Goal: Navigation & Orientation: Find specific page/section

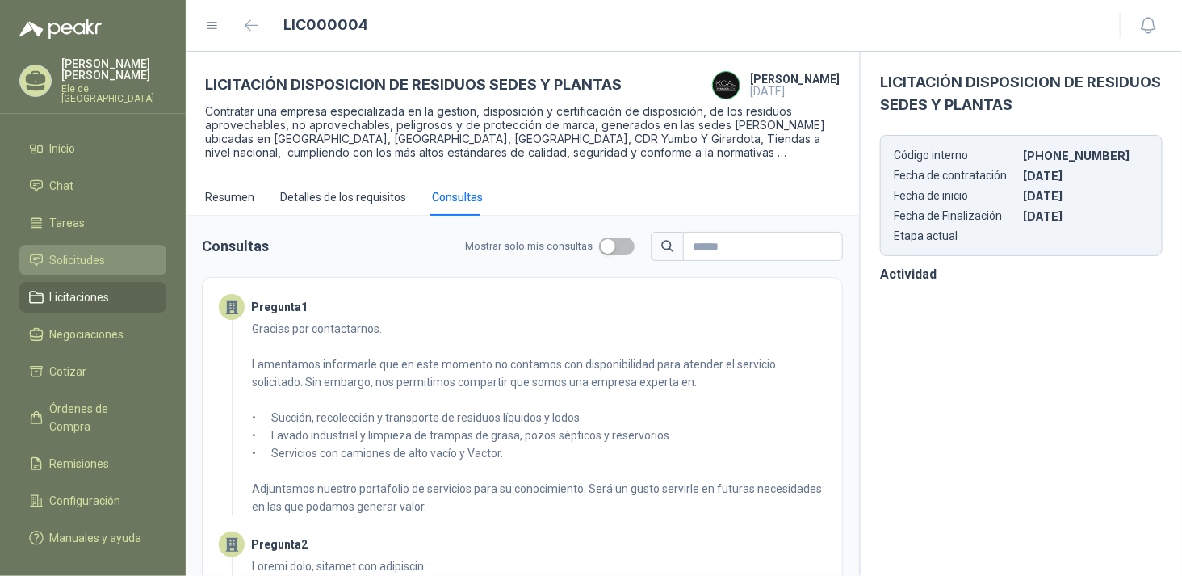
click at [63, 254] on span "Solicitudes" at bounding box center [78, 260] width 56 height 18
click at [69, 288] on span "Licitaciones" at bounding box center [80, 297] width 60 height 18
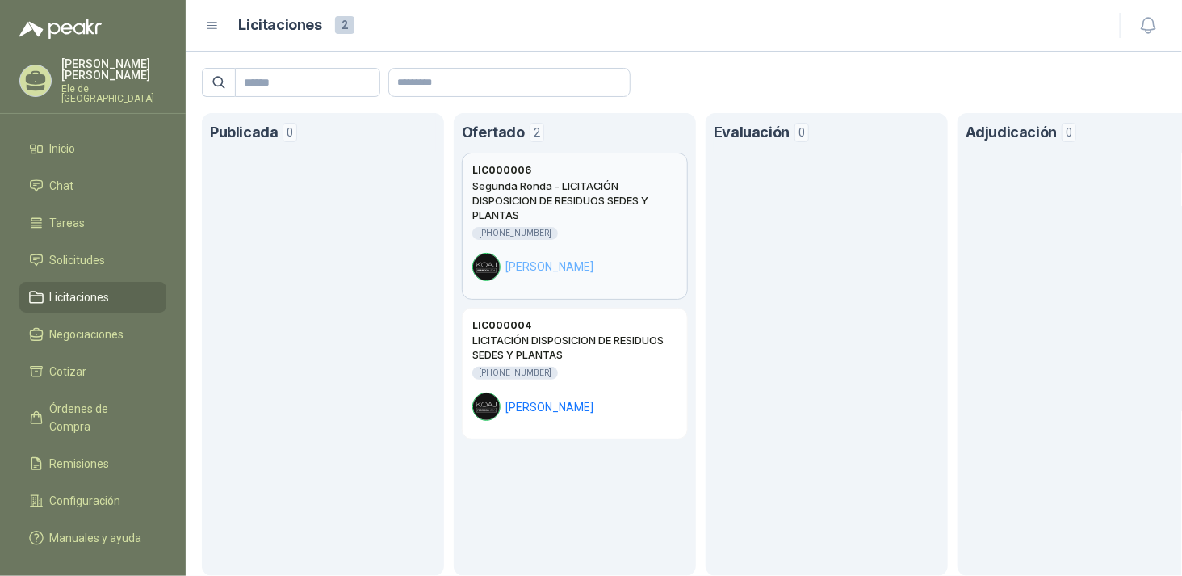
click at [602, 239] on div "Segunda Ronda - LICITACIÓN DISPOSICION DE RESIDUOS SEDES Y PLANTAS [PHONE_NUMBE…" at bounding box center [574, 229] width 205 height 103
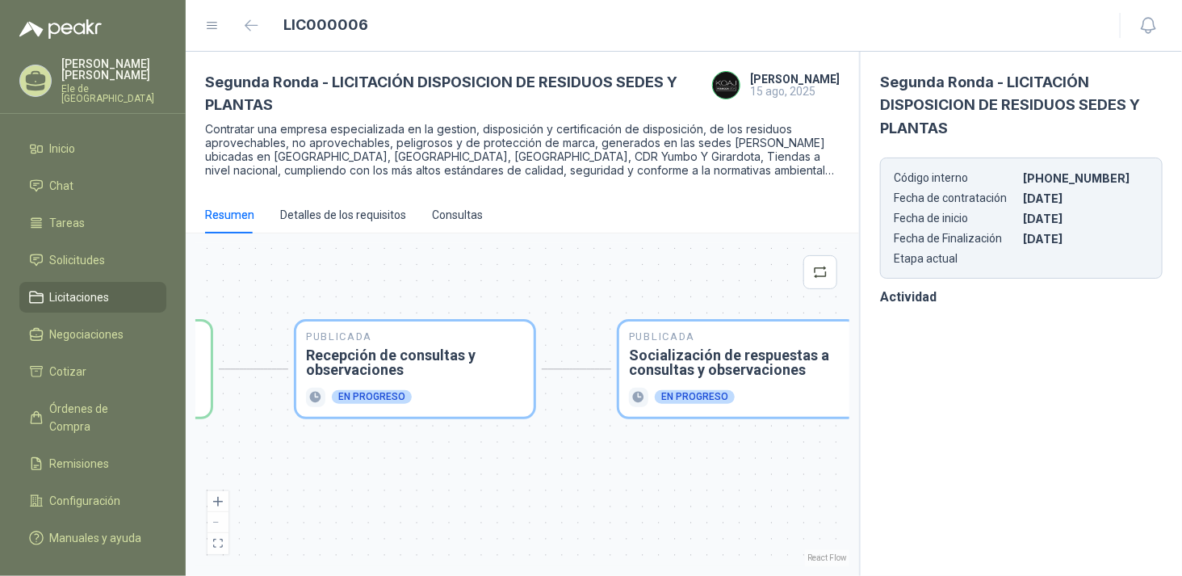
drag, startPoint x: 681, startPoint y: 279, endPoint x: 388, endPoint y: 268, distance: 292.5
click at [388, 269] on div "Publicada Envío de invitación a oferentes Finalizado Publicada Recepción de con…" at bounding box center [522, 404] width 654 height 323
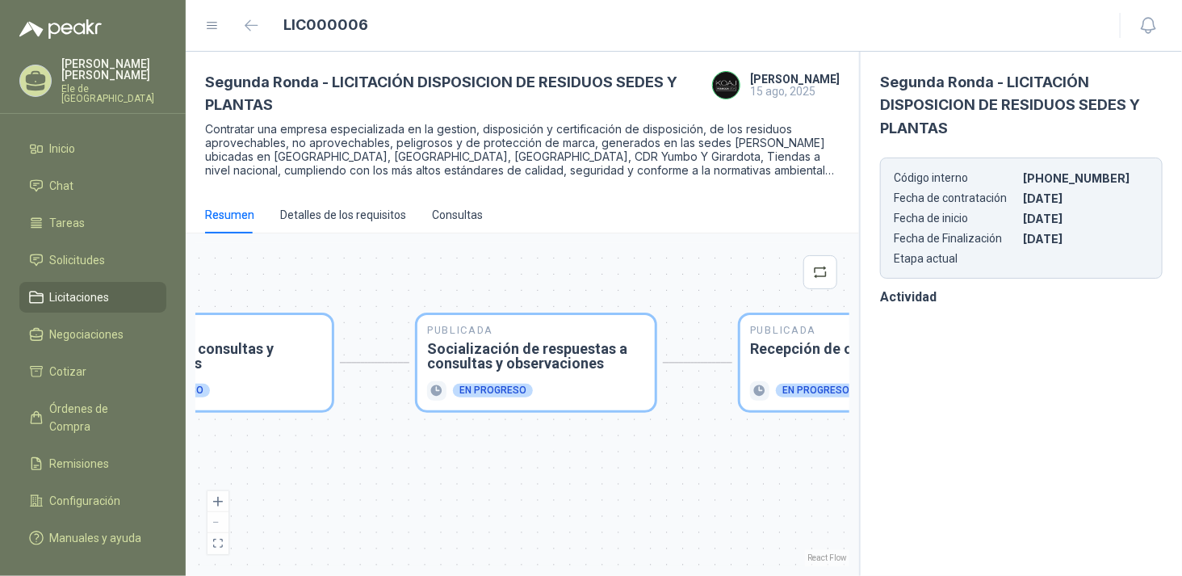
drag, startPoint x: 666, startPoint y: 242, endPoint x: 350, endPoint y: 242, distance: 316.5
click at [350, 243] on div "Publicada Envío de invitación a oferentes Finalizado Publicada Recepción de con…" at bounding box center [522, 404] width 654 height 323
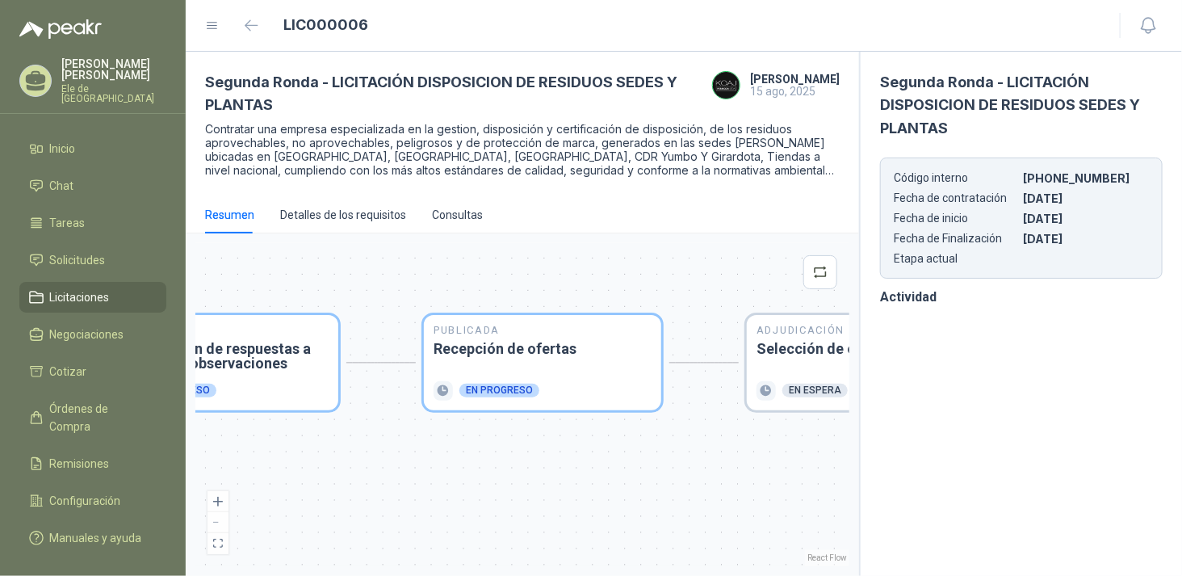
drag, startPoint x: 660, startPoint y: 266, endPoint x: 350, endPoint y: 245, distance: 310.0
click at [350, 245] on div "Publicada Envío de invitación a oferentes Finalizado Publicada Recepción de con…" at bounding box center [522, 404] width 654 height 323
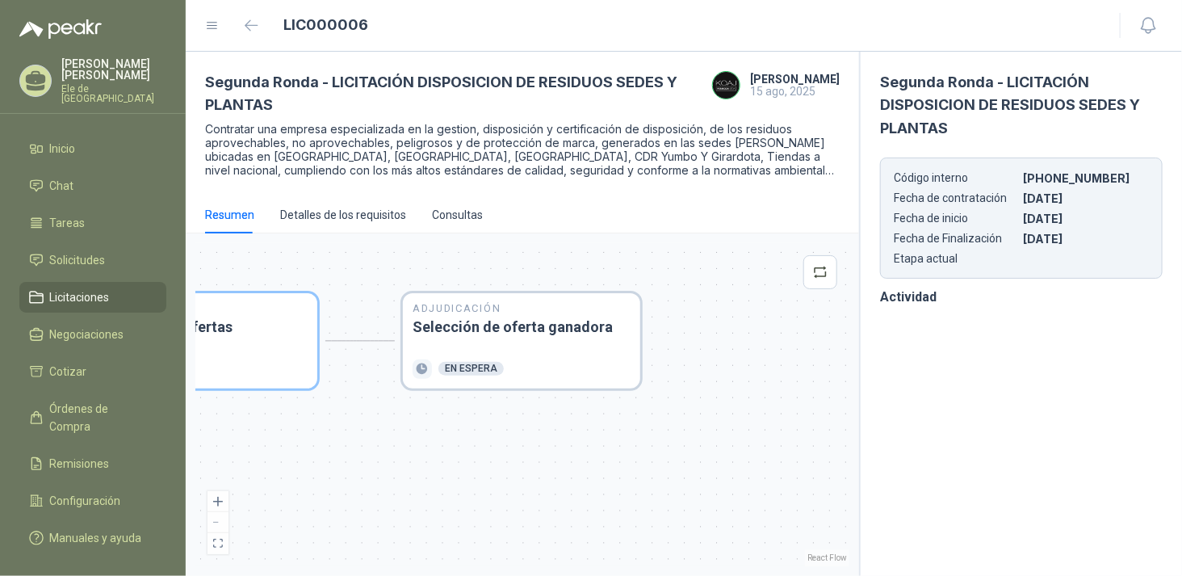
click at [527, 255] on div "Publicada Envío de invitación a oferentes Finalizado Publicada Recepción de con…" at bounding box center [522, 404] width 654 height 323
